Goal: Task Accomplishment & Management: Use online tool/utility

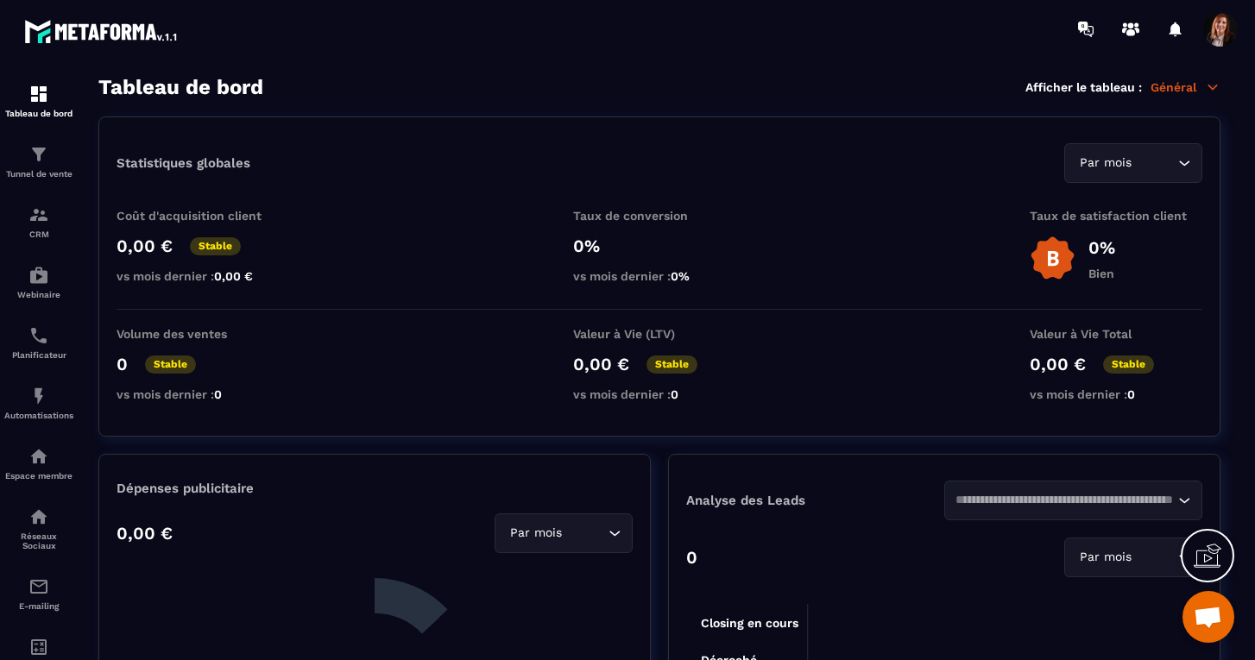
scroll to position [4781, 0]
click at [38, 152] on img at bounding box center [38, 154] width 21 height 21
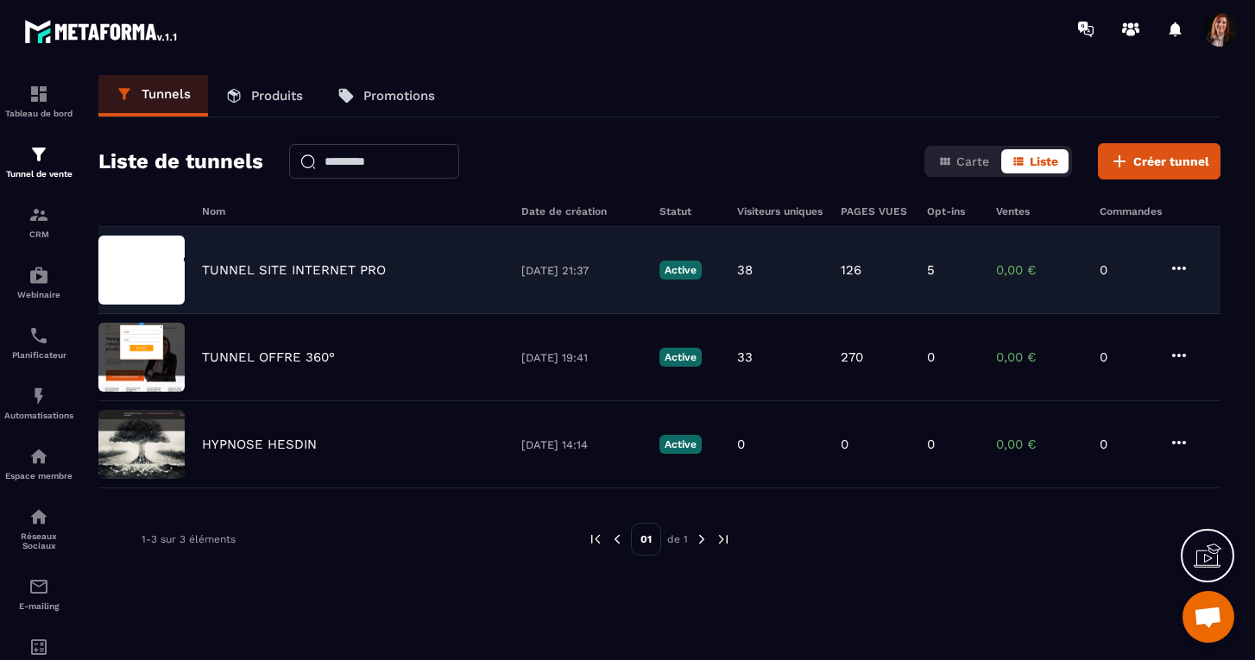
click at [270, 272] on p "TUNNEL SITE INTERNET PRO" at bounding box center [294, 270] width 184 height 16
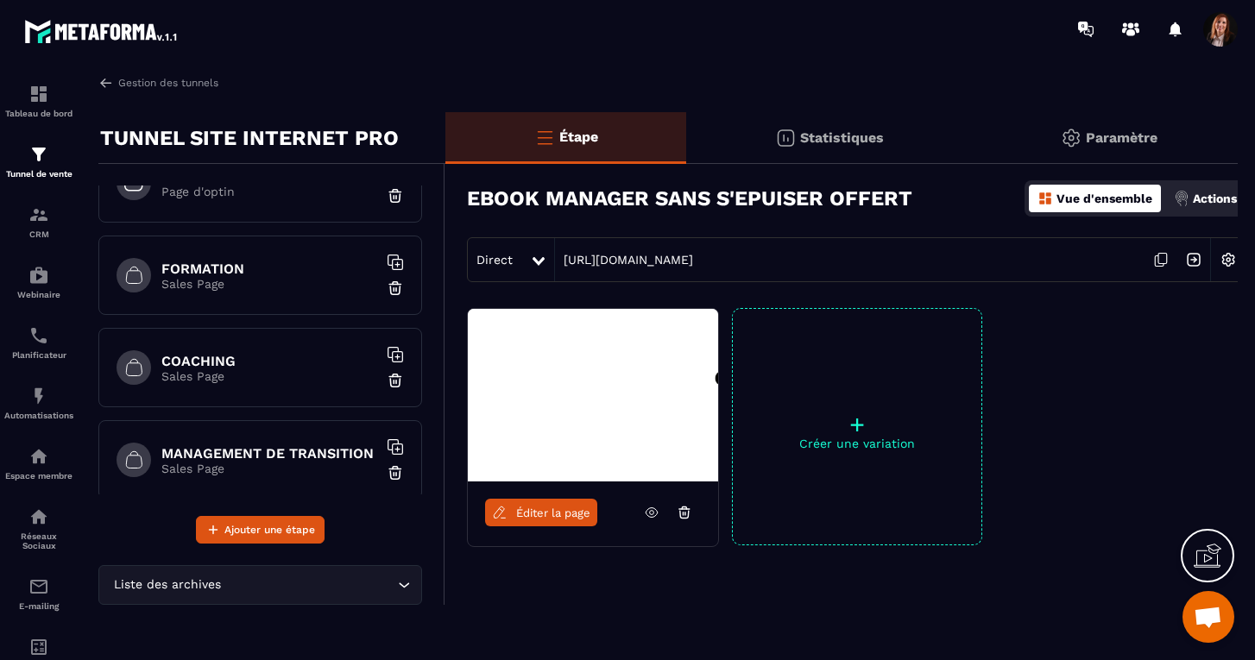
scroll to position [169, 0]
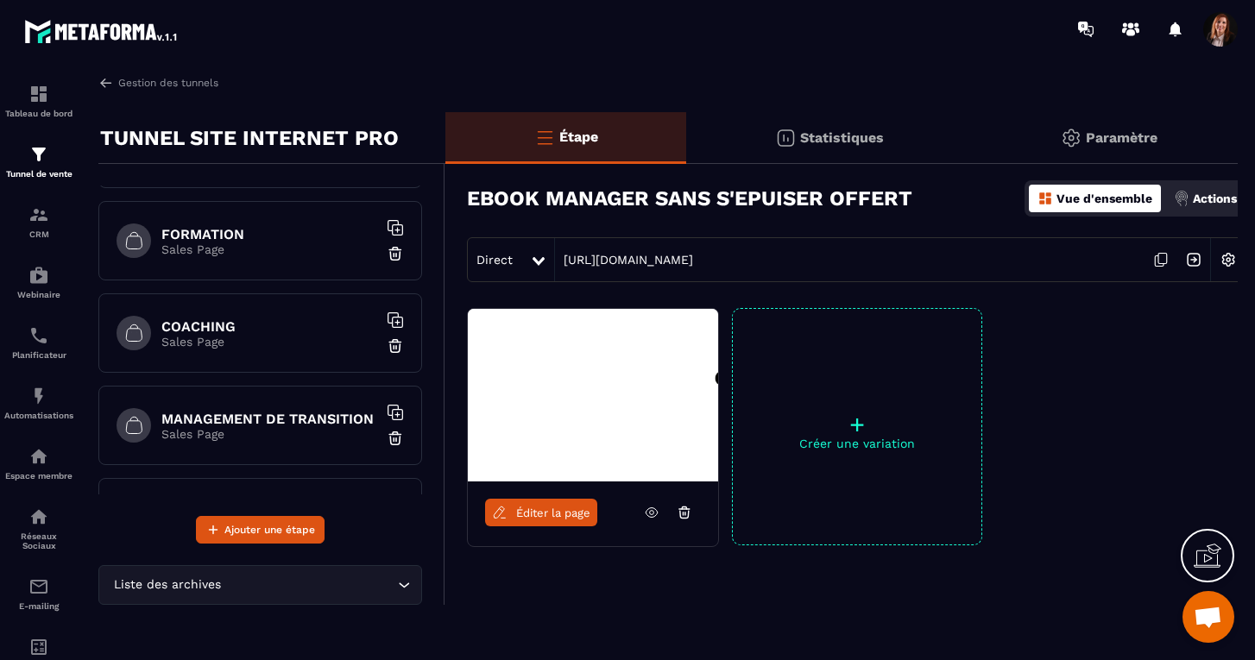
click at [231, 333] on h6 "COACHING" at bounding box center [269, 327] width 216 height 16
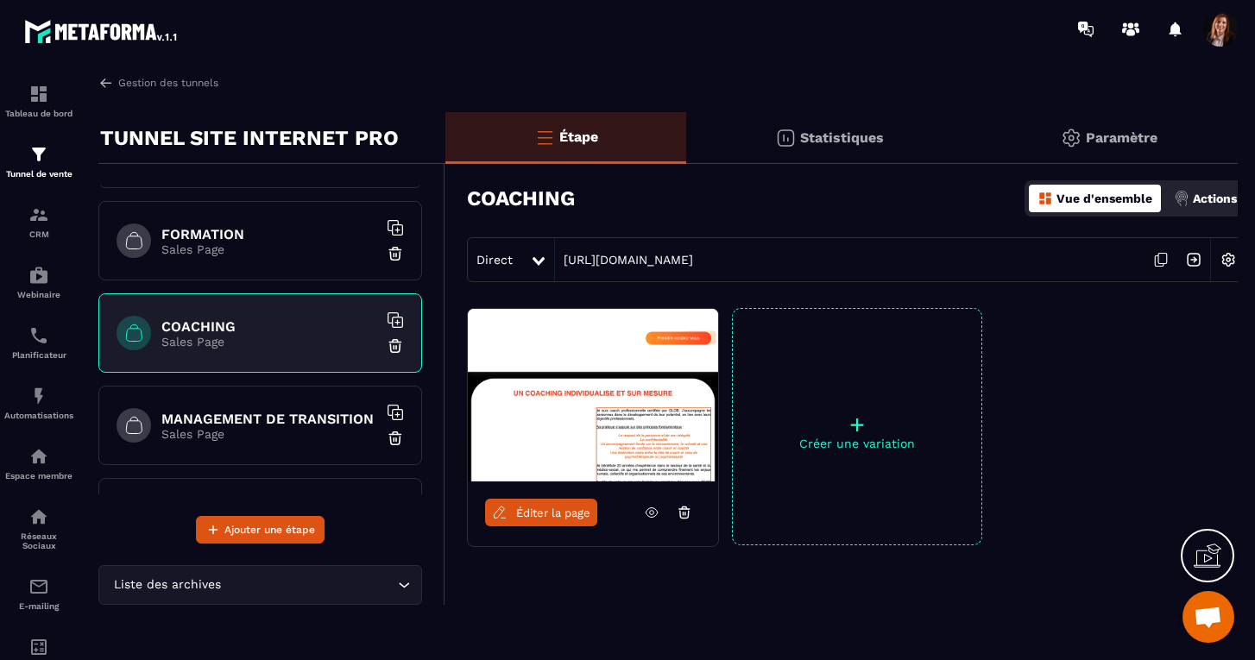
click at [537, 511] on span "Éditer la page" at bounding box center [553, 513] width 74 height 13
